Goal: Check status: Check status

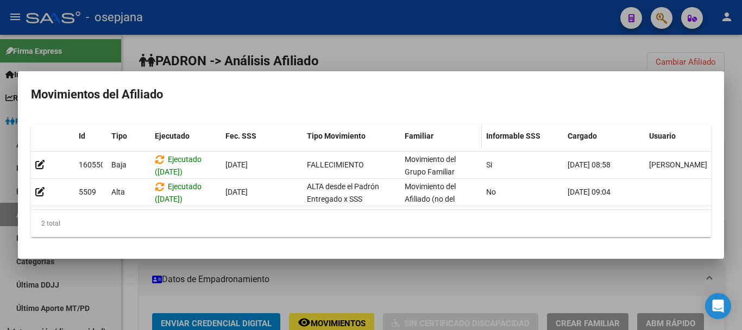
scroll to position [217, 0]
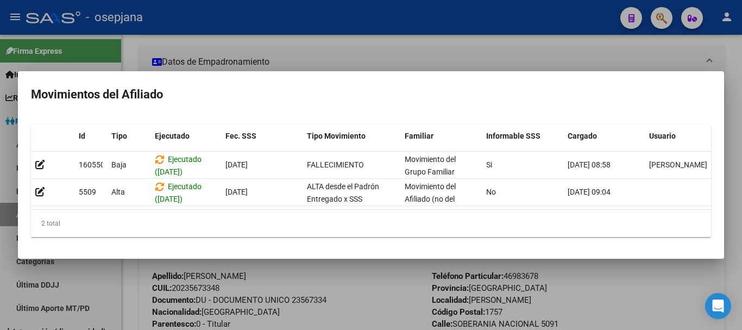
click at [733, 115] on div at bounding box center [371, 165] width 742 height 330
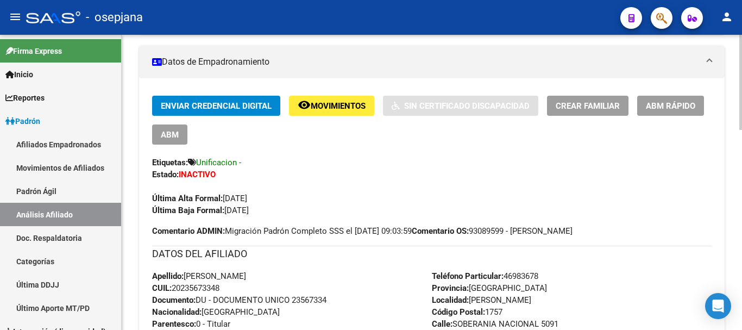
scroll to position [0, 0]
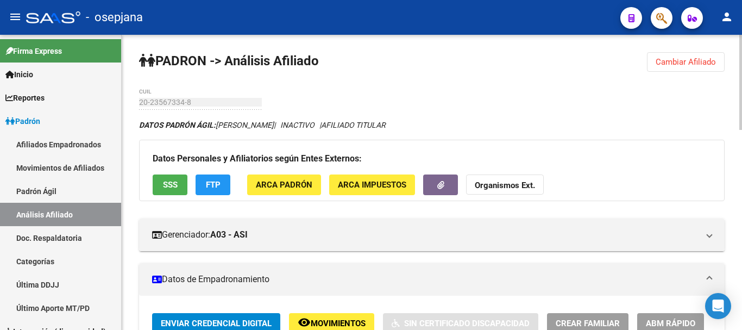
click at [681, 64] on span "Cambiar Afiliado" at bounding box center [686, 62] width 60 height 10
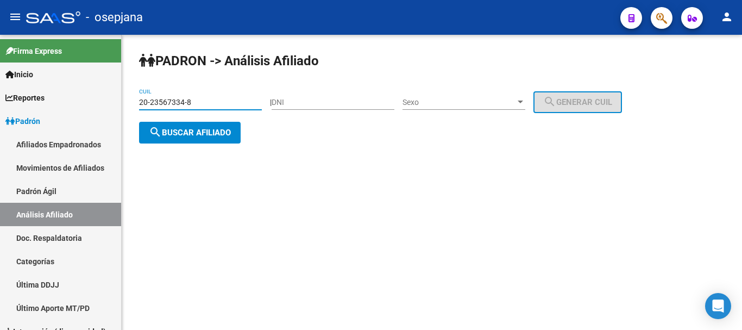
drag, startPoint x: 140, startPoint y: 100, endPoint x: 190, endPoint y: 103, distance: 50.0
click at [190, 103] on input "20-23567334-8" at bounding box center [200, 102] width 123 height 9
paste input "3-41891638-9"
type input "23-41891638-9"
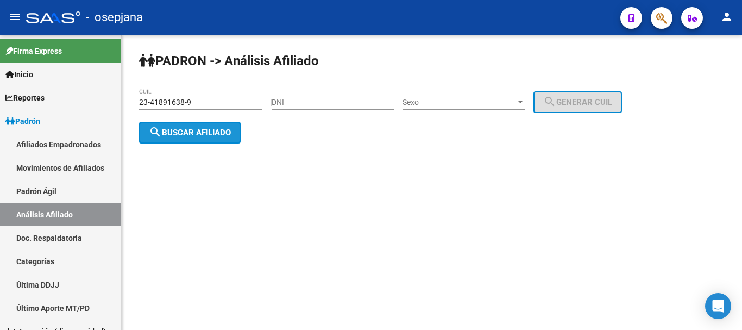
click at [183, 130] on span "search Buscar afiliado" at bounding box center [190, 133] width 82 height 10
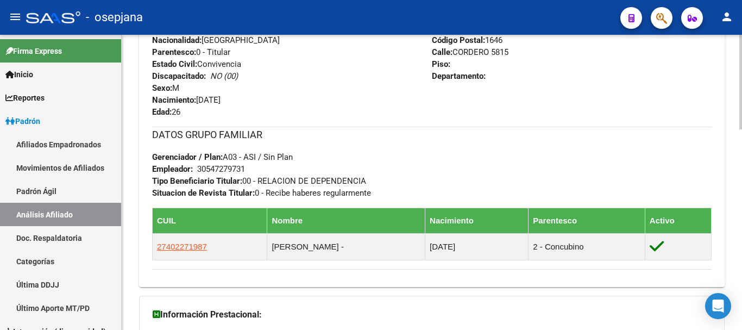
scroll to position [624, 0]
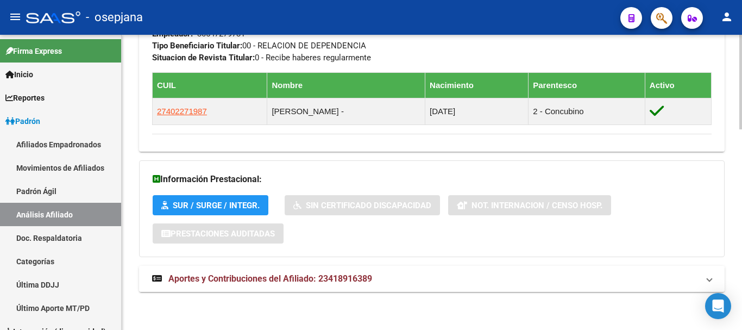
click at [237, 278] on span "Aportes y Contribuciones del Afiliado: 23418916389" at bounding box center [270, 278] width 204 height 10
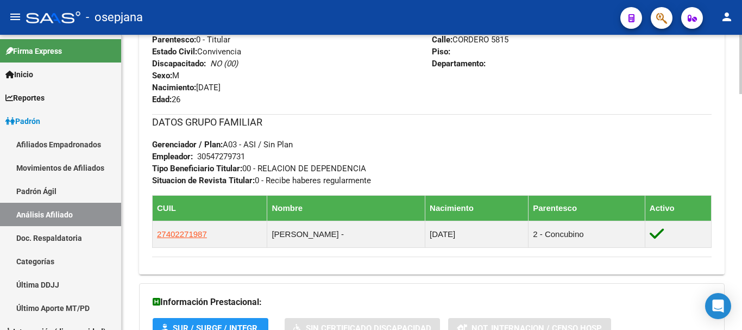
scroll to position [571, 0]
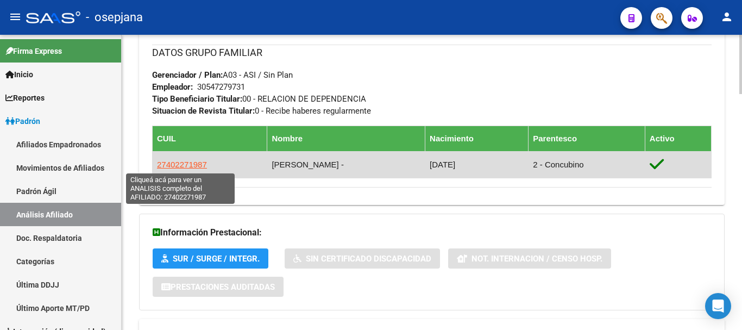
click at [170, 164] on span "27402271987" at bounding box center [182, 164] width 50 height 9
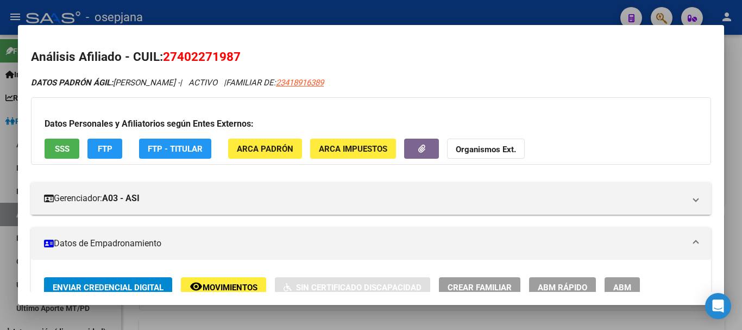
click at [64, 147] on span "SSS" at bounding box center [62, 149] width 15 height 10
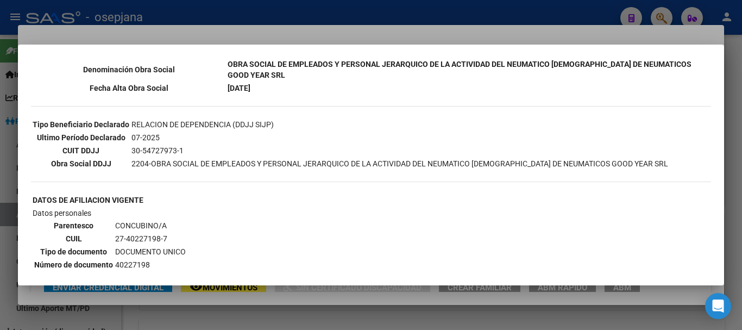
scroll to position [0, 0]
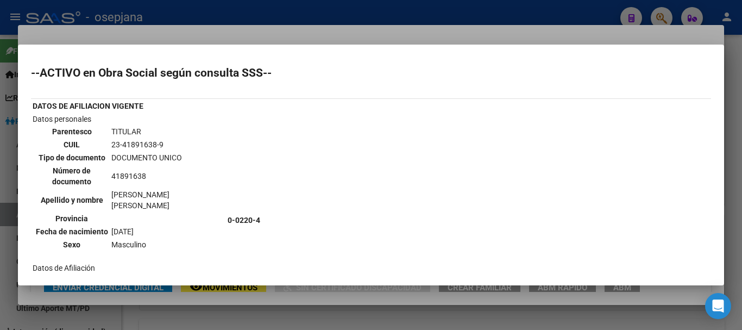
click at [730, 105] on div at bounding box center [371, 165] width 742 height 330
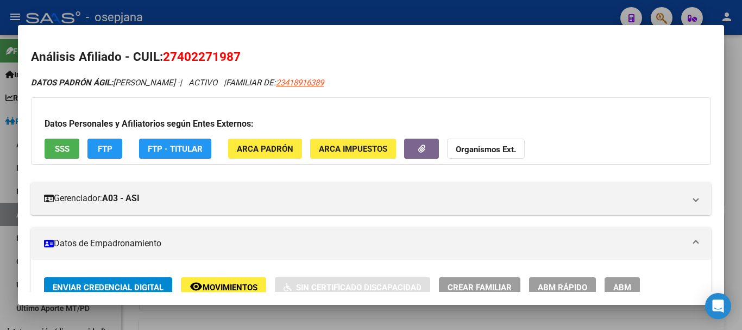
click at [166, 146] on span "FTP - Titular" at bounding box center [175, 149] width 55 height 10
